Goal: Information Seeking & Learning: Learn about a topic

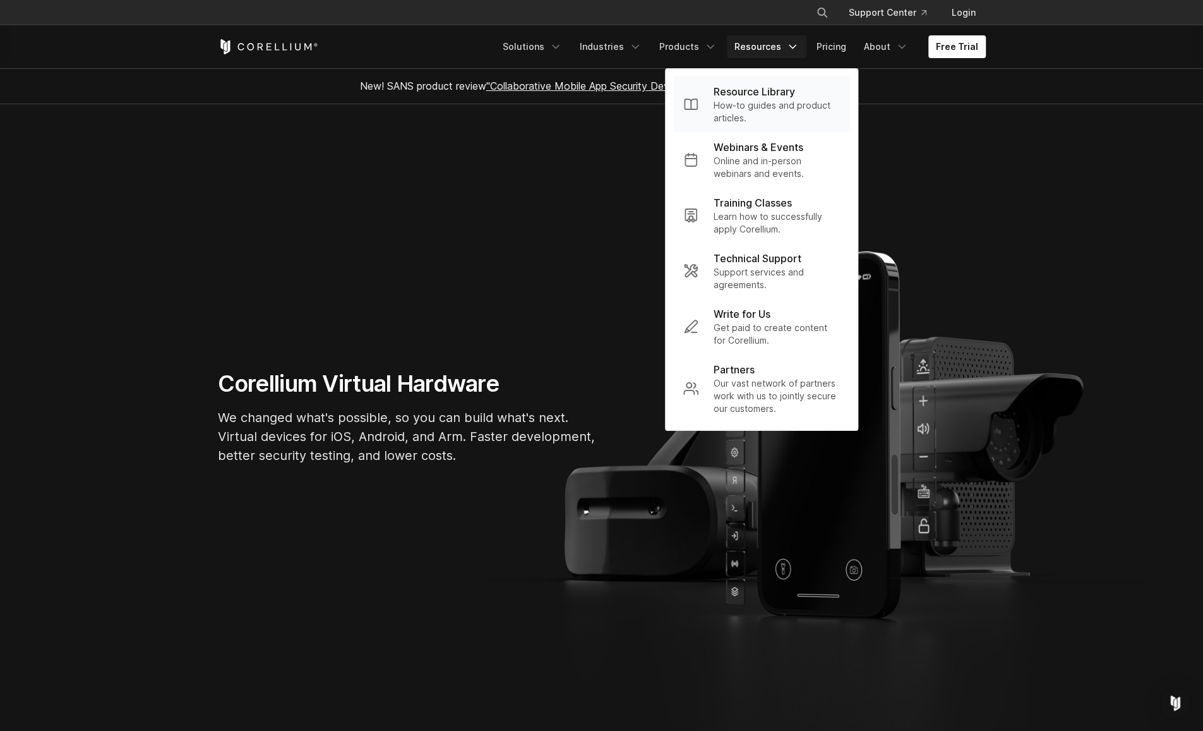
click at [747, 95] on p "Resource Library" at bounding box center [754, 91] width 81 height 15
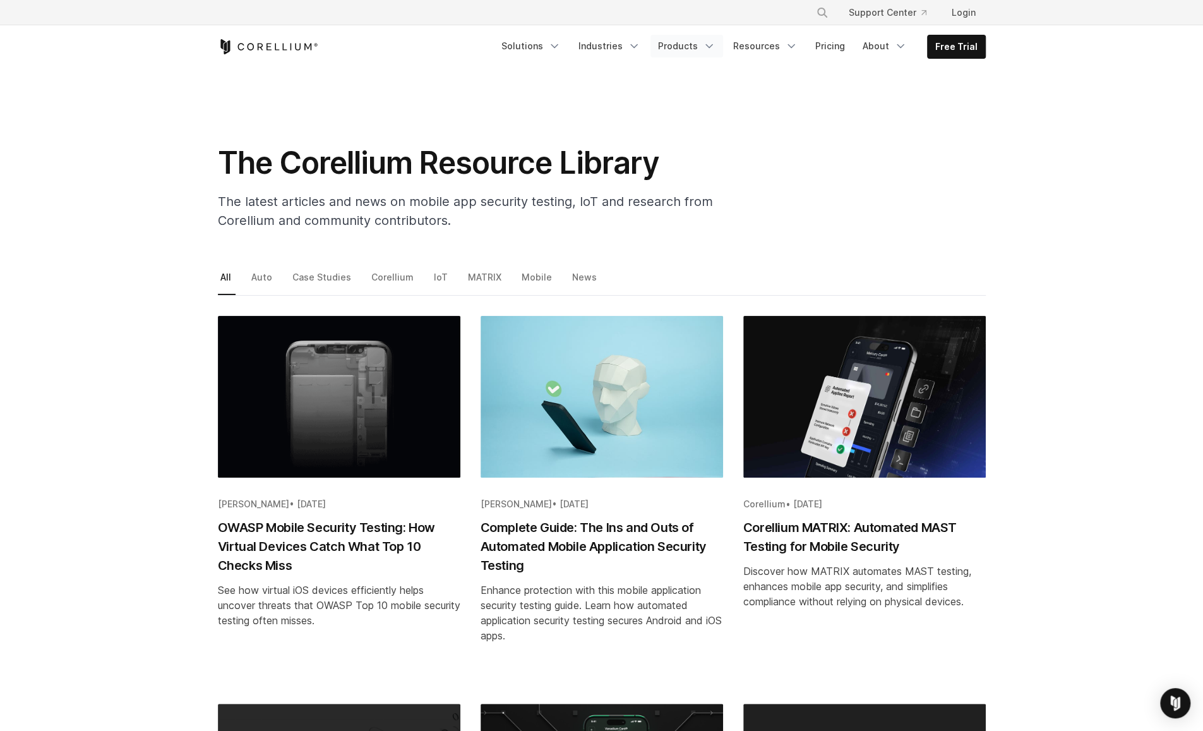
click at [712, 45] on icon "Navigation Menu" at bounding box center [709, 46] width 13 height 13
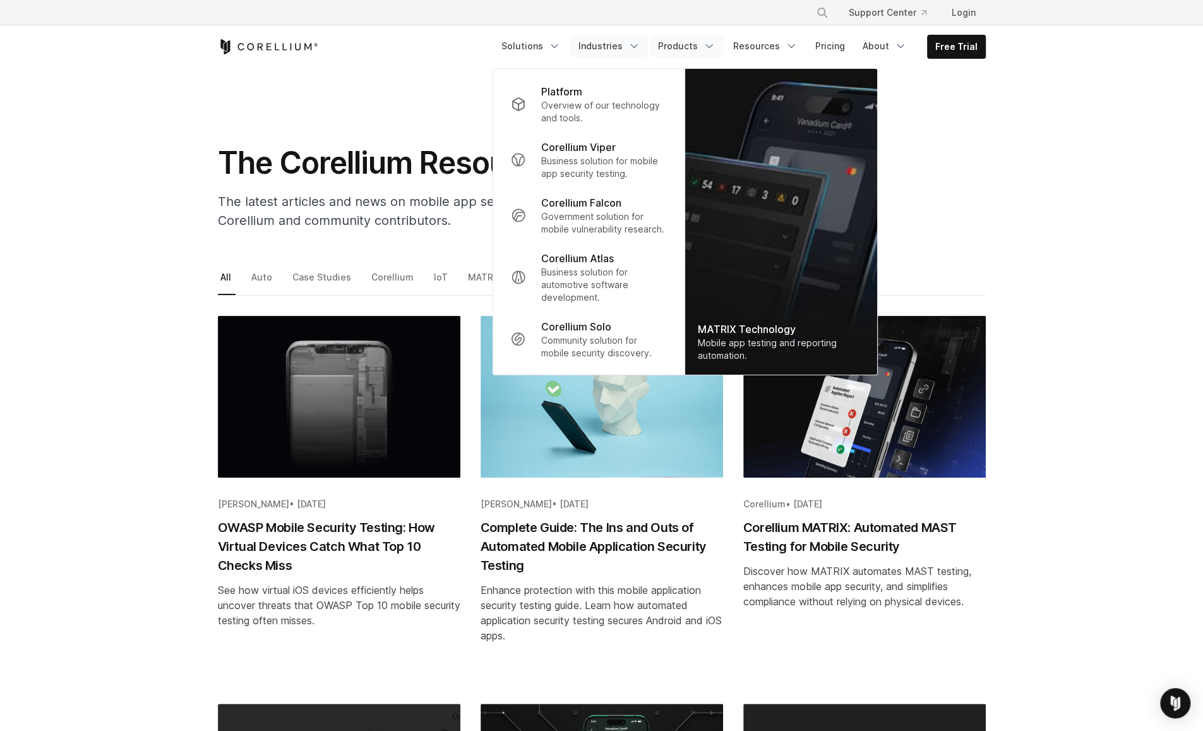
click at [632, 46] on link "Industries" at bounding box center [609, 46] width 77 height 23
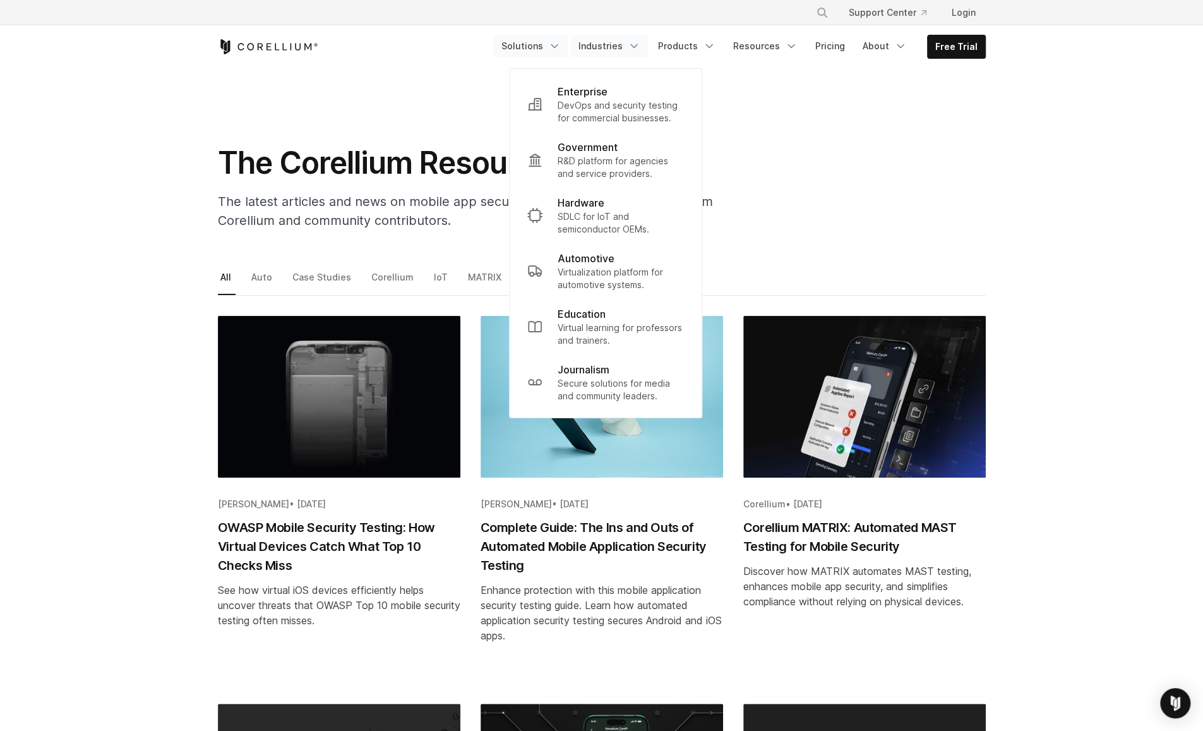
click at [551, 49] on link "Solutions" at bounding box center [531, 46] width 75 height 23
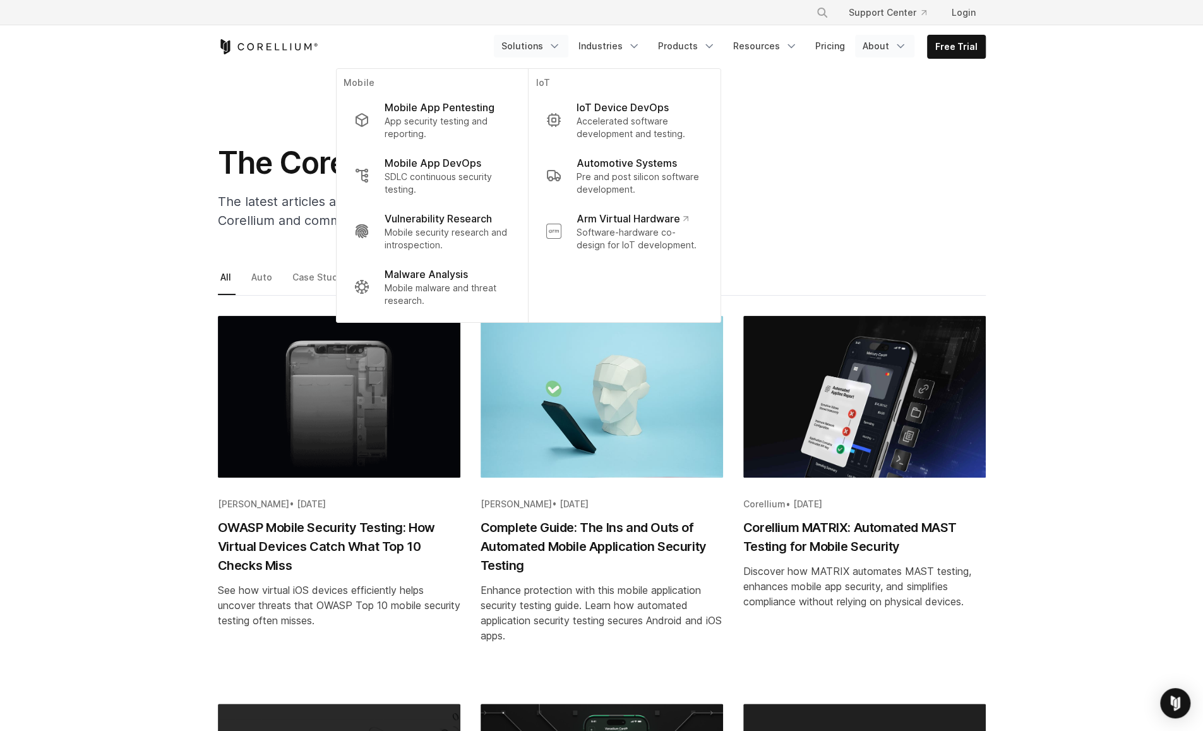
click at [886, 46] on link "About" at bounding box center [884, 46] width 59 height 23
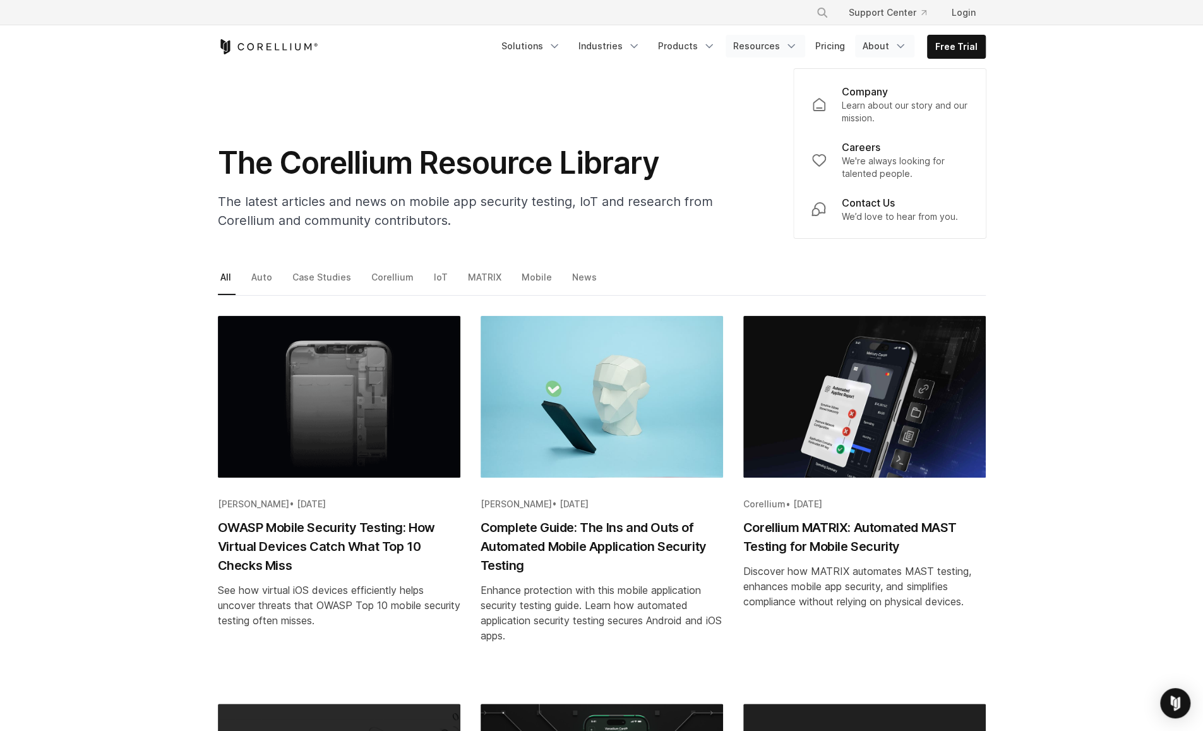
click at [778, 51] on link "Resources" at bounding box center [766, 46] width 80 height 23
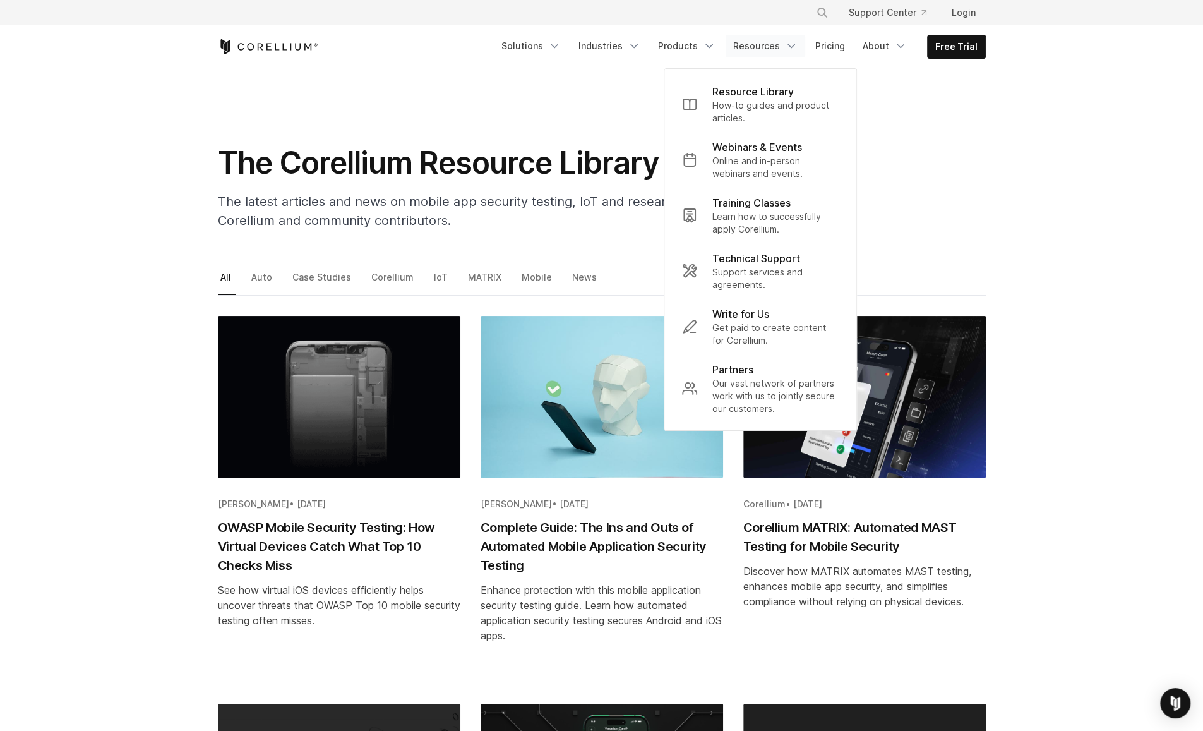
click at [918, 190] on div "The Corellium Resource Library The latest articles and news on mobile app secur…" at bounding box center [601, 192] width 793 height 96
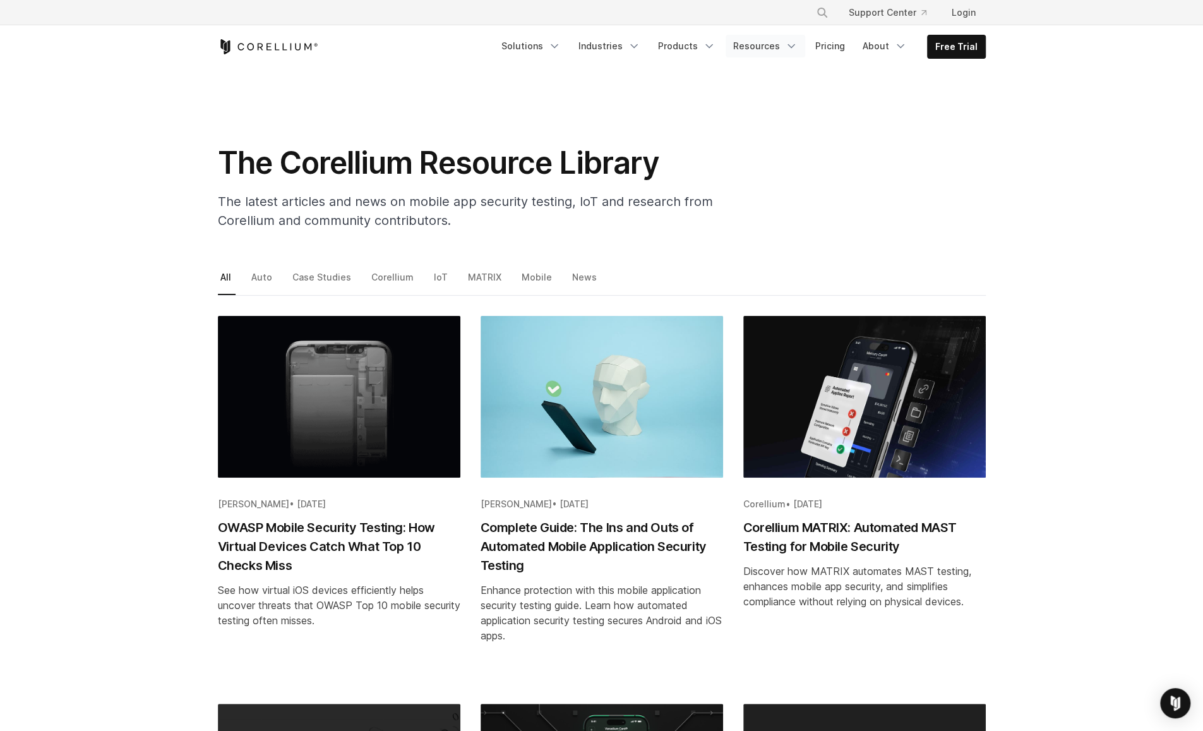
click at [786, 49] on link "Resources" at bounding box center [766, 46] width 80 height 23
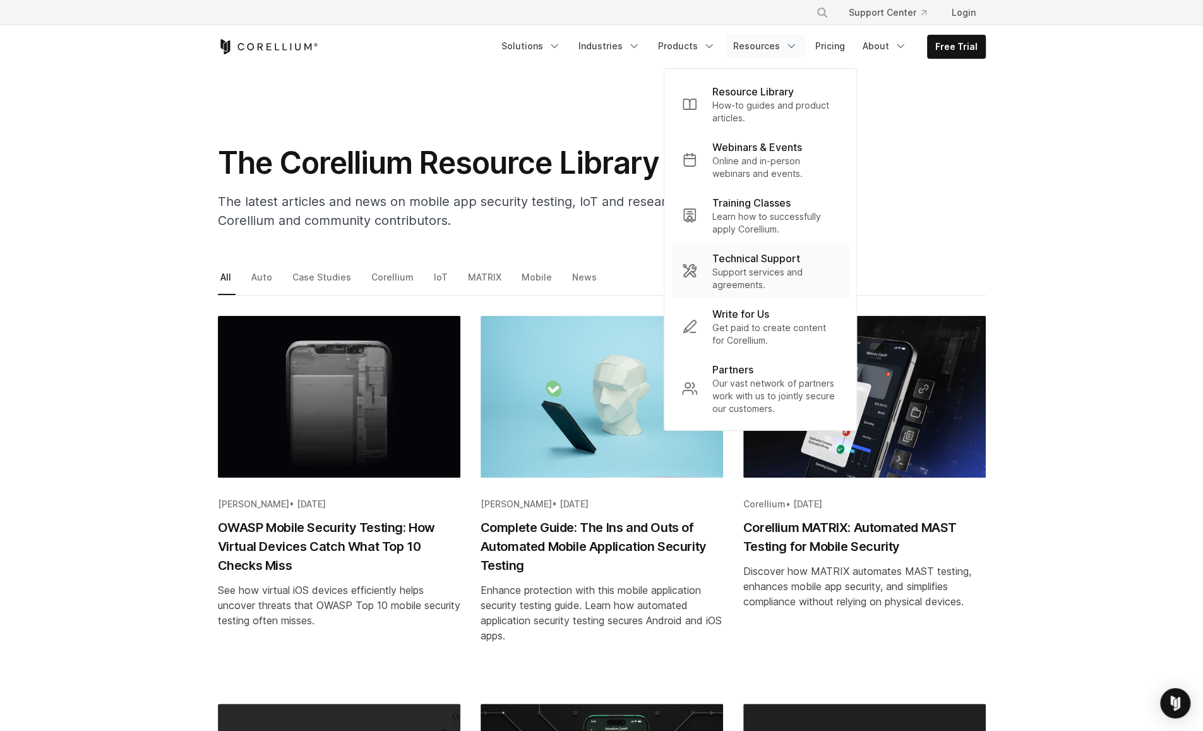
click at [743, 267] on p "Support services and agreements." at bounding box center [775, 278] width 126 height 25
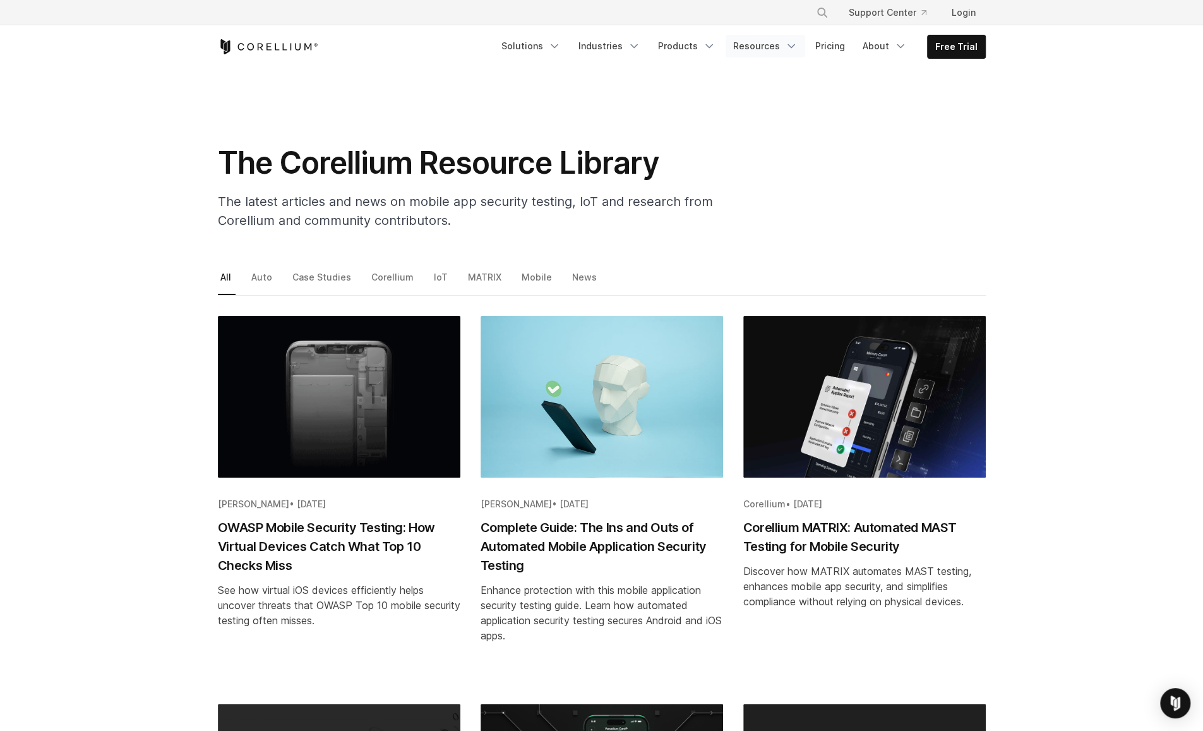
click at [778, 44] on link "Resources" at bounding box center [766, 46] width 80 height 23
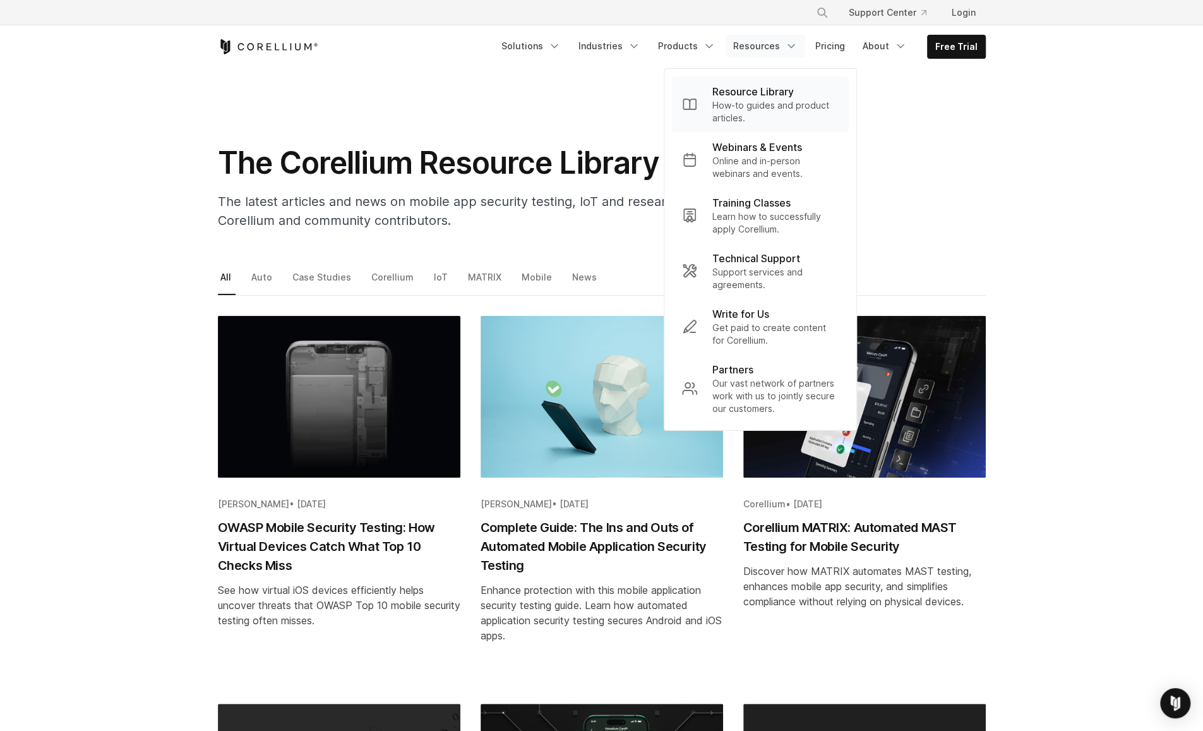
click at [754, 99] on p "How-to guides and product articles." at bounding box center [775, 111] width 126 height 25
